Goal: Browse casually

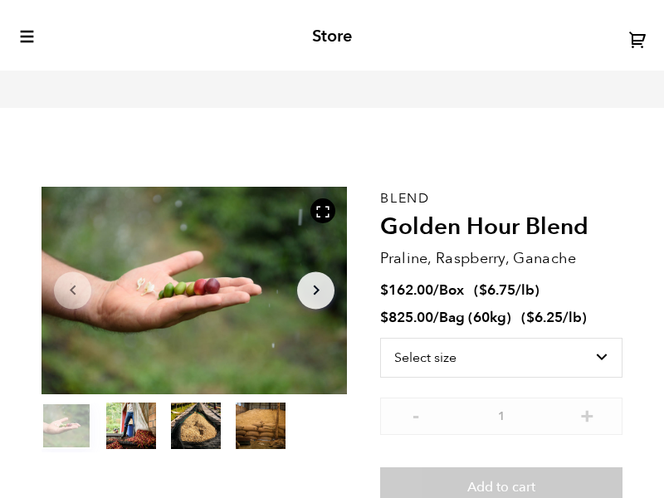
scroll to position [598, 540]
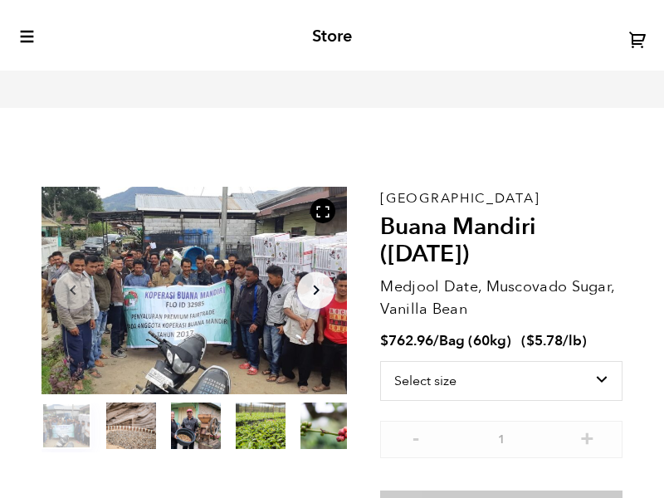
scroll to position [598, 540]
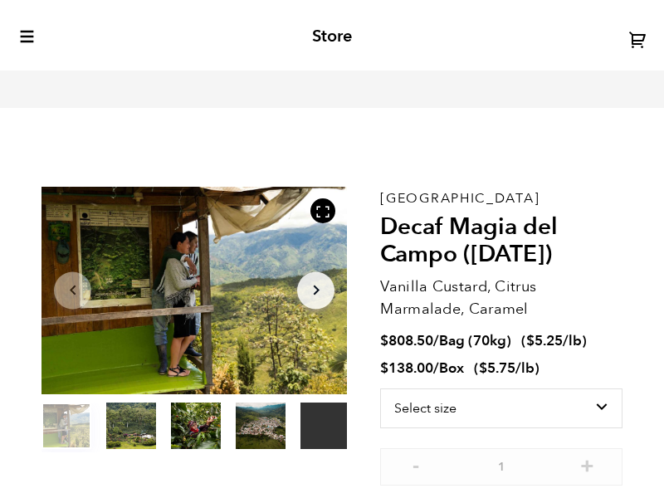
scroll to position [598, 540]
